Goal: Find specific page/section: Find specific page/section

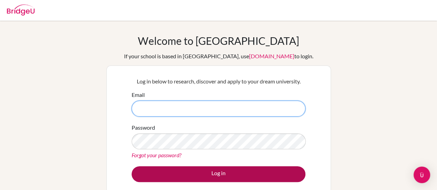
type input "[EMAIL_ADDRESS][DOMAIN_NAME]"
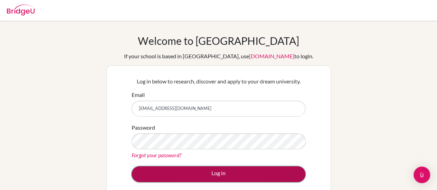
click at [181, 175] on button "Log in" at bounding box center [219, 174] width 174 height 16
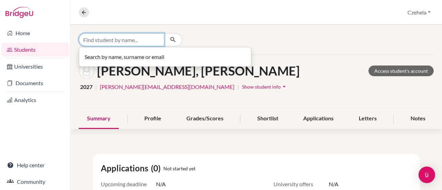
drag, startPoint x: 127, startPoint y: 42, endPoint x: 135, endPoint y: 51, distance: 12.0
click at [133, 46] on div "Search by name, surname or email" at bounding box center [138, 39] width 118 height 13
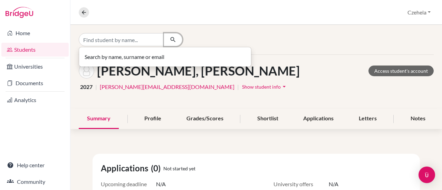
click at [166, 35] on button "button" at bounding box center [173, 39] width 18 height 13
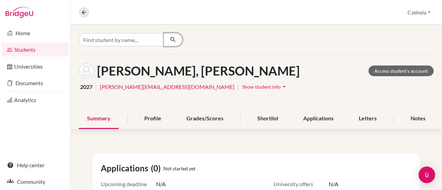
click at [166, 35] on button "button" at bounding box center [173, 39] width 18 height 13
click at [170, 36] on icon "button" at bounding box center [173, 39] width 7 height 7
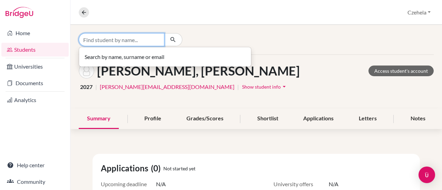
click at [137, 36] on input "Find student by name..." at bounding box center [122, 39] width 86 height 13
type input "paula"
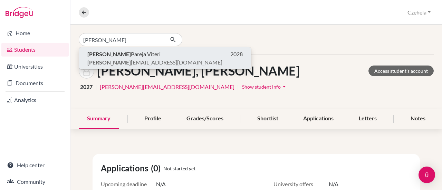
click at [127, 57] on p "Paula Pareja Viteri 2028" at bounding box center [164, 54] width 155 height 8
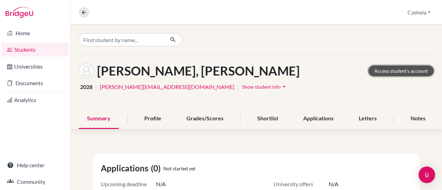
click at [412, 71] on link "Access student's account" at bounding box center [401, 71] width 65 height 11
